Goal: Task Accomplishment & Management: Use online tool/utility

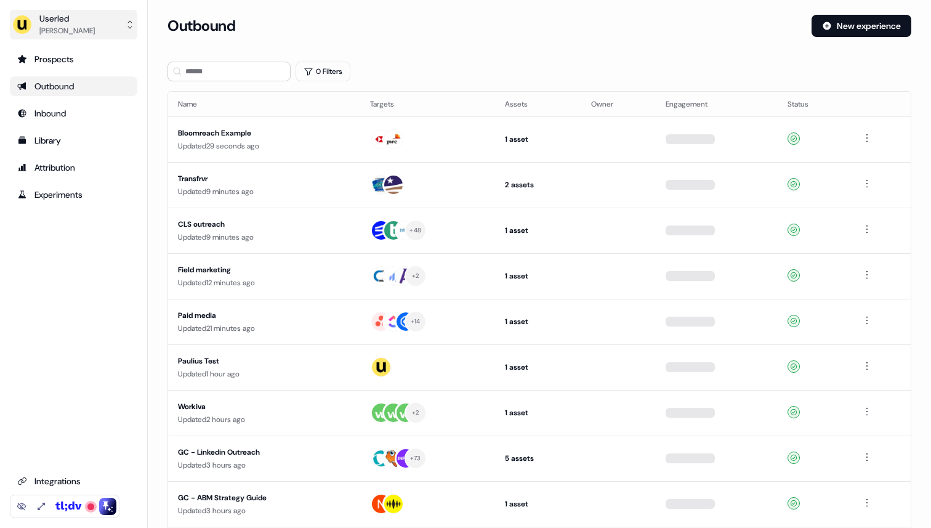
click at [77, 20] on div "Userled" at bounding box center [66, 18] width 55 height 12
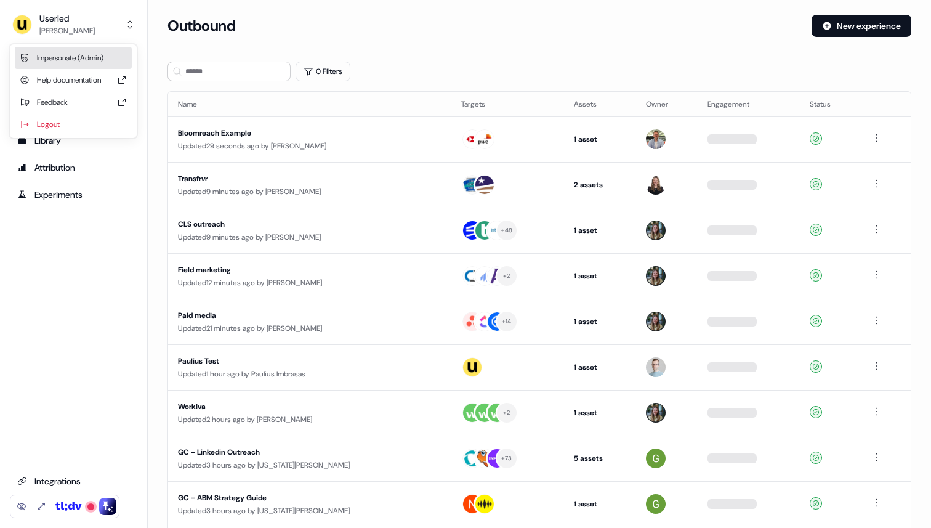
click at [77, 59] on div "Impersonate (Admin)" at bounding box center [73, 58] width 117 height 22
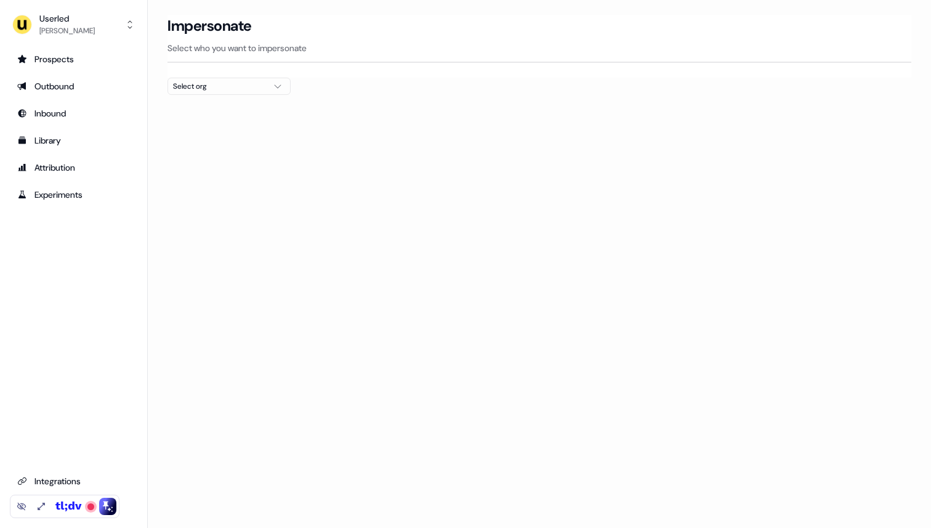
click at [238, 89] on div "Select org" at bounding box center [219, 86] width 92 height 12
type input "*"
type input "**"
click at [222, 129] on div "Go1 France" at bounding box center [229, 131] width 122 height 20
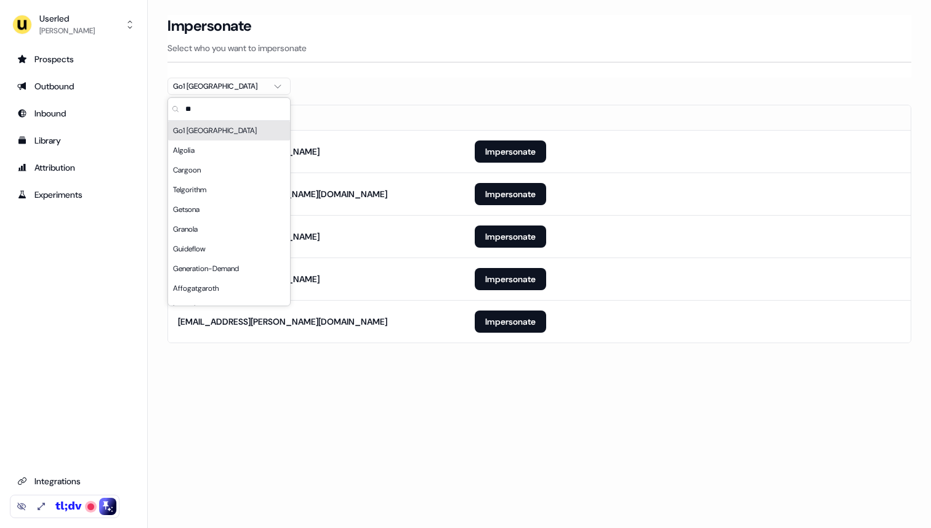
click at [482, 85] on section "Loading... Impersonate Select who you want to impersonate Go1 France Email aya.…" at bounding box center [539, 196] width 783 height 363
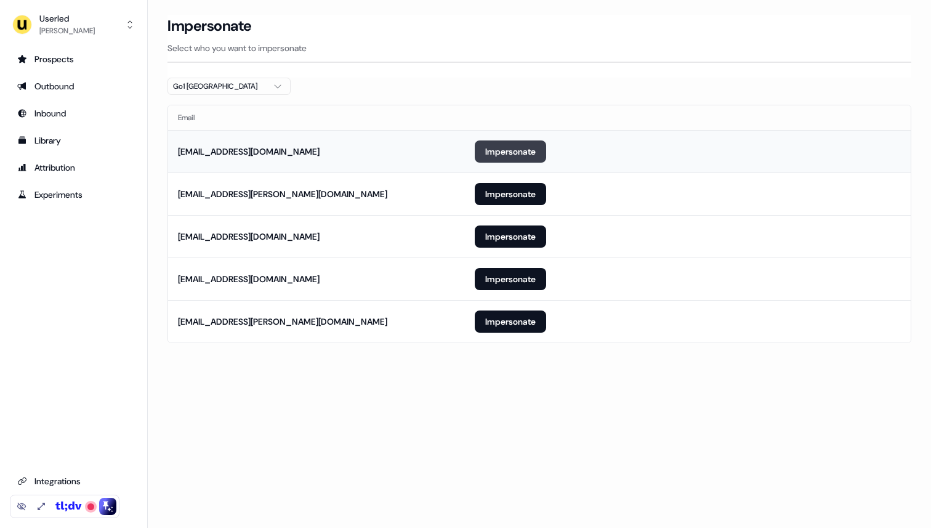
click at [493, 152] on button "Impersonate" at bounding box center [510, 151] width 71 height 22
